Goal: Navigation & Orientation: Understand site structure

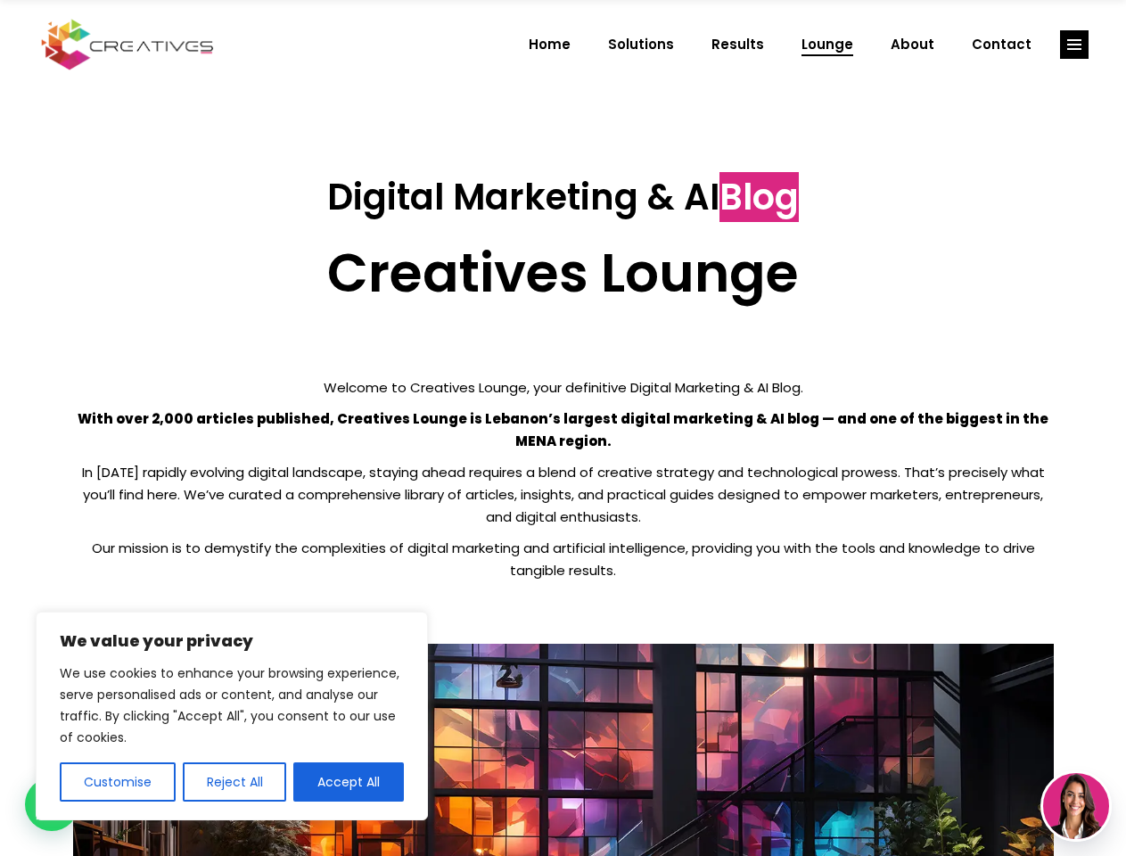
click at [563, 428] on p "With over 2,000 articles published, Creatives Lounge is Lebanon’s largest digit…" at bounding box center [563, 429] width 981 height 45
click at [117, 782] on button "Customise" at bounding box center [118, 781] width 116 height 39
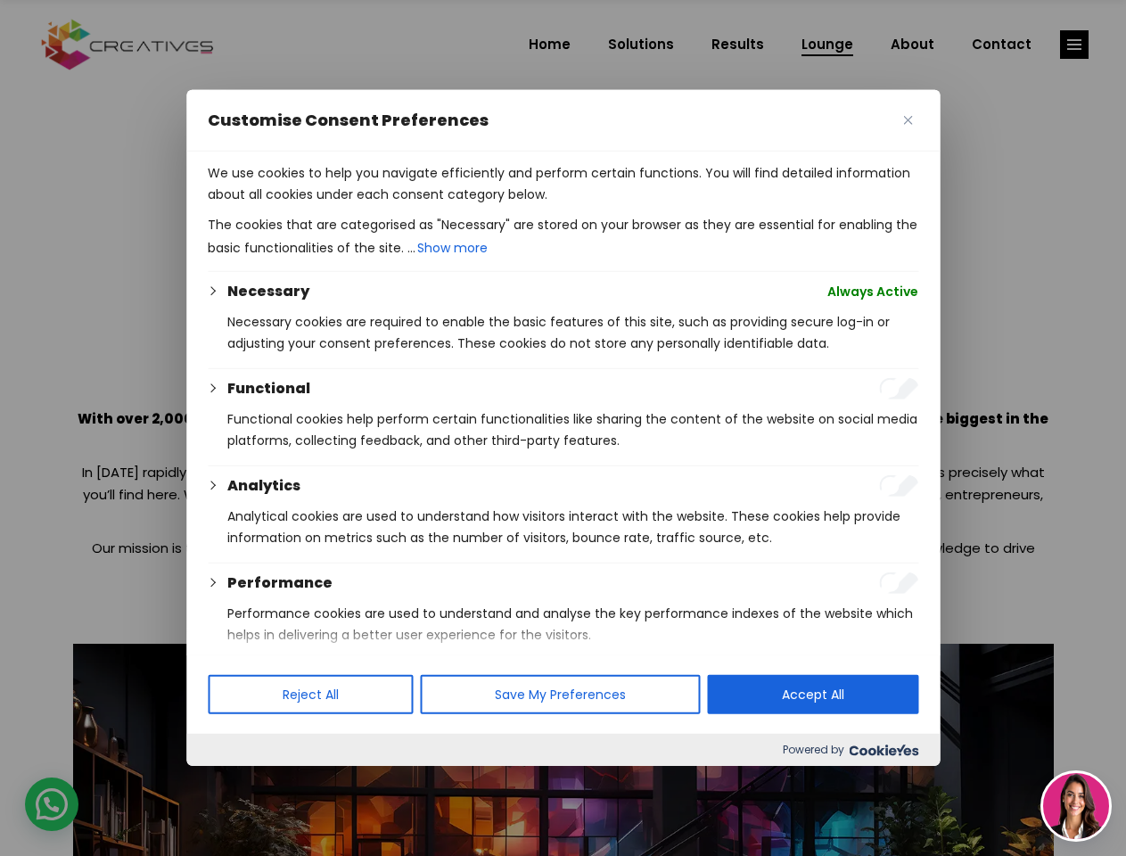
click at [234, 782] on div at bounding box center [563, 428] width 1126 height 856
click at [349, 205] on p "We use cookies to help you navigate efficiently and perform certain functions. …" at bounding box center [563, 183] width 711 height 43
click at [1074, 45] on div at bounding box center [563, 428] width 1126 height 856
click at [1076, 806] on img at bounding box center [1076, 806] width 66 height 66
